Goal: Transaction & Acquisition: Book appointment/travel/reservation

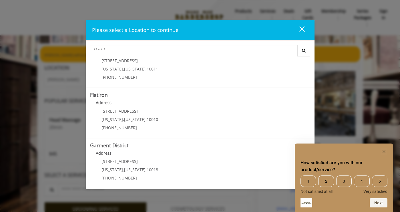
scroll to position [123, 0]
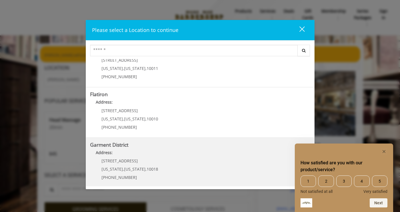
click at [159, 154] on District "Address:" at bounding box center [200, 154] width 220 height 9
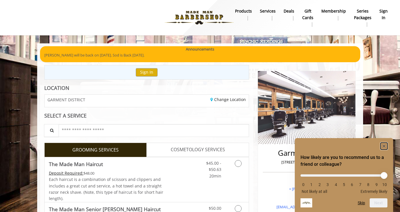
click at [383, 144] on rect "Hide survey" at bounding box center [383, 146] width 7 height 7
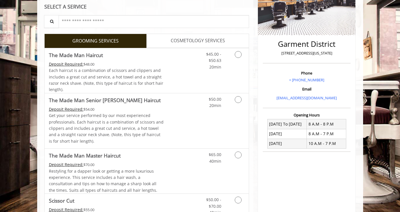
scroll to position [110, 0]
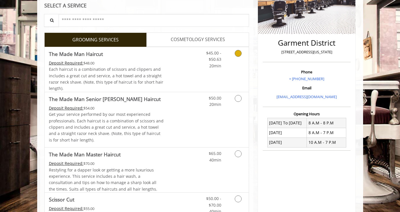
click at [232, 54] on link "Grooming services" at bounding box center [237, 58] width 15 height 22
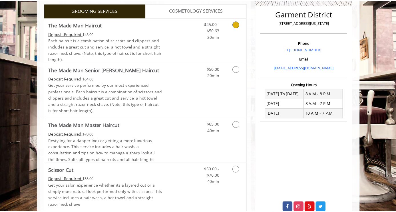
scroll to position [143, 0]
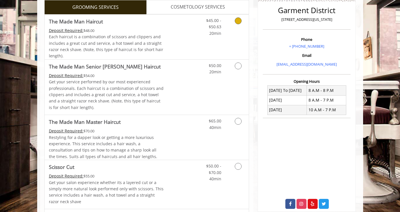
click at [237, 33] on link "Grooming services" at bounding box center [237, 26] width 15 height 22
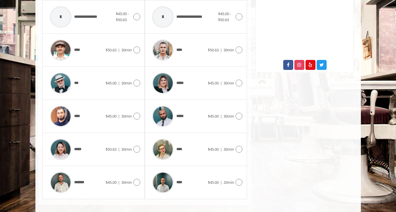
scroll to position [282, 0]
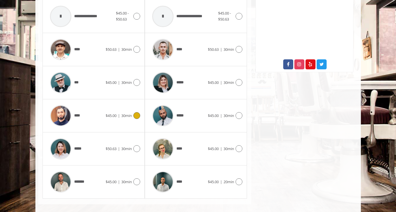
click at [82, 116] on div "****" at bounding box center [76, 115] width 59 height 27
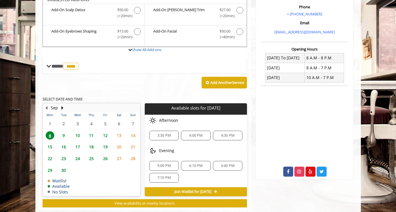
scroll to position [170, 0]
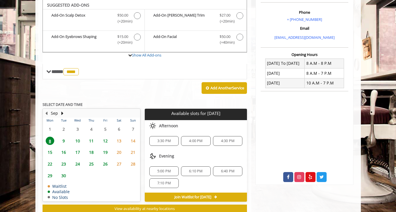
click at [164, 171] on span "5:00 PM" at bounding box center [163, 171] width 13 height 5
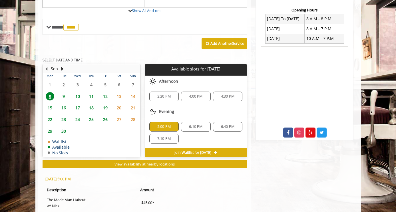
scroll to position [213, 0]
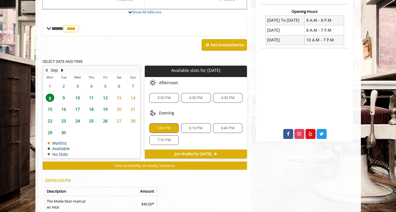
click at [65, 97] on span "9" at bounding box center [63, 98] width 9 height 8
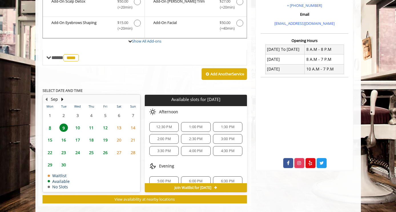
scroll to position [192, 0]
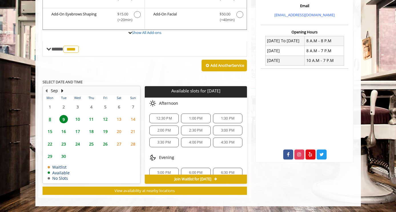
click at [50, 119] on span "8" at bounding box center [50, 119] width 9 height 8
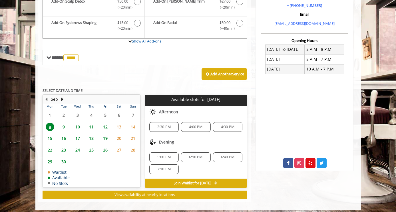
scroll to position [188, 0]
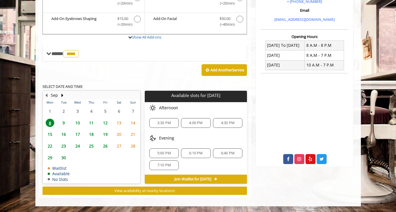
click at [186, 177] on span "Join Waitlist for [DATE]" at bounding box center [193, 179] width 37 height 5
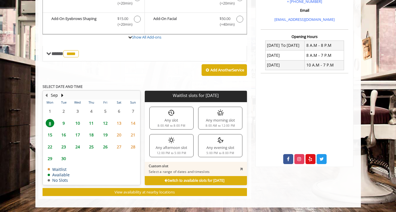
click at [52, 124] on span "8" at bounding box center [50, 123] width 9 height 8
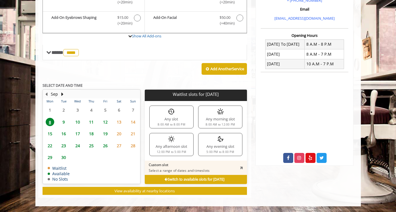
click at [188, 169] on p "Select a range of dates and timeslots" at bounding box center [179, 171] width 61 height 5
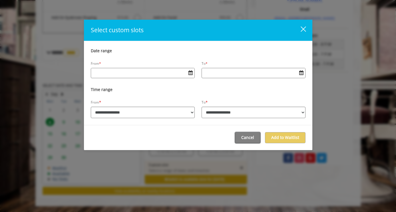
click at [250, 141] on button "Cancel" at bounding box center [247, 137] width 25 height 11
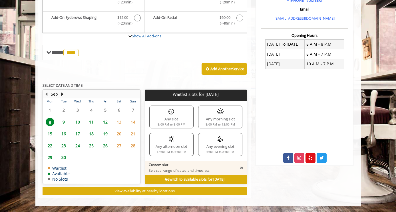
click at [62, 120] on span "9" at bounding box center [63, 122] width 9 height 8
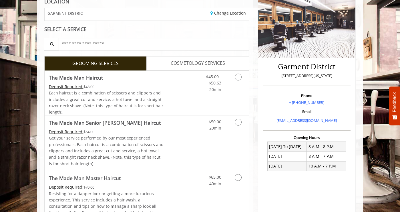
scroll to position [87, 0]
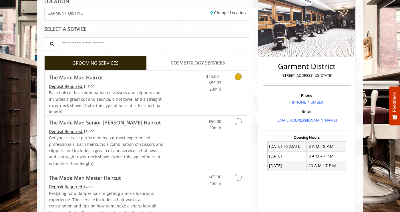
click at [234, 79] on link "Grooming services" at bounding box center [237, 82] width 15 height 22
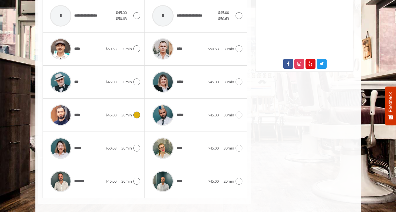
click at [105, 127] on div "**** $45.00 | 30min" at bounding box center [93, 115] width 93 height 27
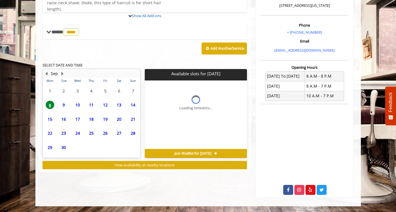
scroll to position [188, 0]
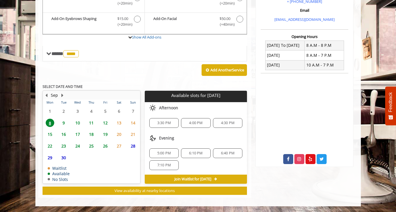
click at [168, 152] on span "5:00 PM" at bounding box center [163, 153] width 13 height 5
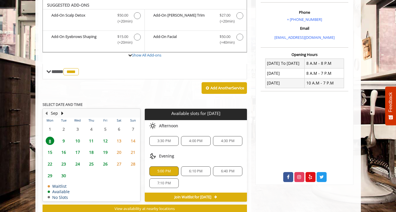
scroll to position [291, 0]
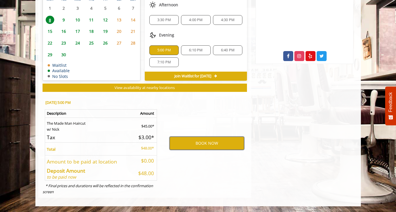
click at [179, 147] on button "BOOK NOW" at bounding box center [207, 143] width 75 height 13
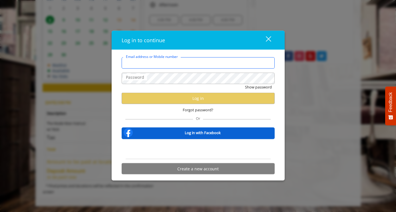
type input "**********"
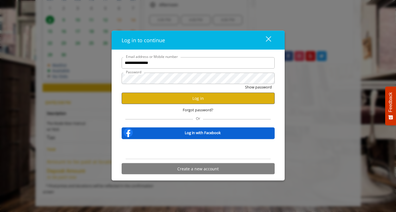
scroll to position [0, 0]
click at [201, 98] on button "Log in" at bounding box center [198, 98] width 153 height 11
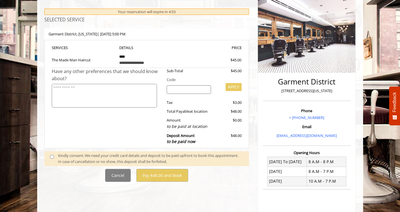
scroll to position [72, 0]
